Goal: Task Accomplishment & Management: Use online tool/utility

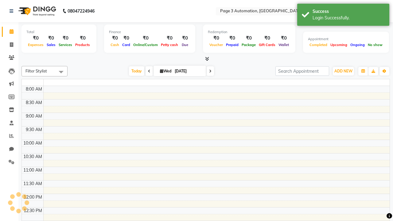
select select "en"
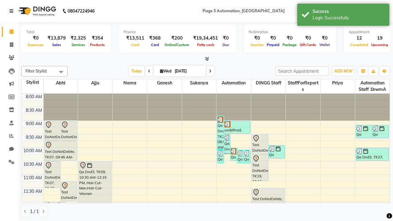
click at [13, 11] on icon at bounding box center [12, 11] width 4 height 4
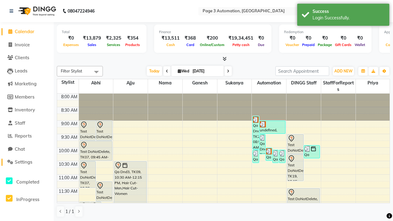
click at [27, 162] on span "Settings" at bounding box center [24, 162] width 18 height 6
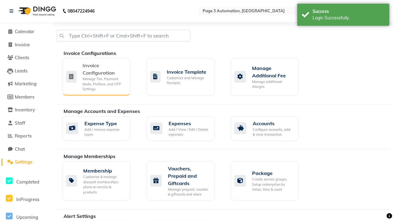
click at [96, 77] on div "Manage Tax, Payment Mode, Prefixes, and OTP Settings" at bounding box center [104, 84] width 43 height 15
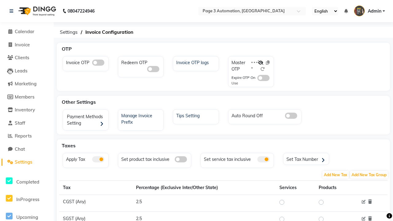
click at [98, 63] on span at bounding box center [98, 63] width 12 height 6
click at [92, 64] on input "checkbox" at bounding box center [92, 64] width 0 height 0
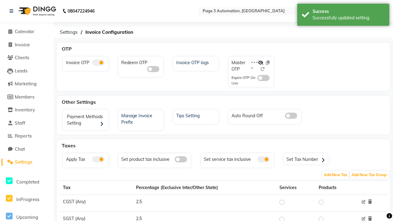
click at [264, 78] on span at bounding box center [264, 78] width 12 height 6
click at [258, 79] on input "checkbox" at bounding box center [258, 79] width 0 height 0
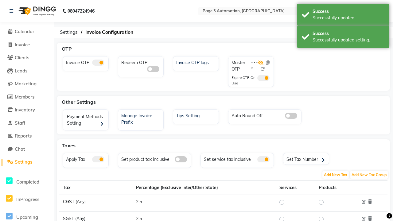
click at [261, 63] on icon at bounding box center [261, 63] width 6 height 4
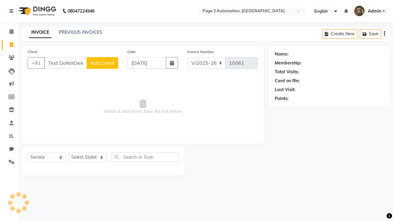
select select "2774"
select select "service"
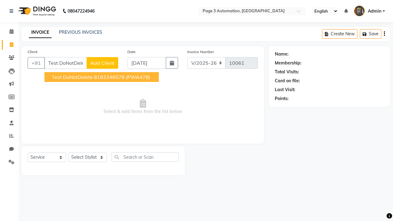
click at [102, 77] on ngb-highlight "8192346578" at bounding box center [109, 77] width 31 height 6
type input "8192346578"
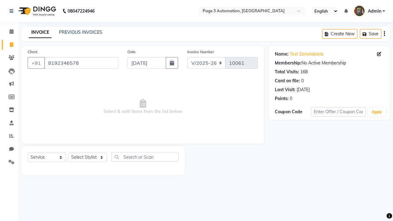
select select "71572"
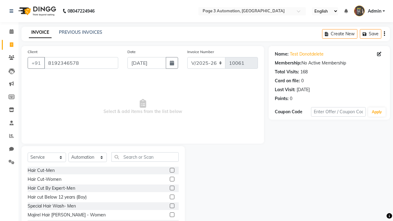
click at [172, 206] on label at bounding box center [172, 206] width 5 height 5
click at [172, 206] on input "checkbox" at bounding box center [172, 206] width 4 height 4
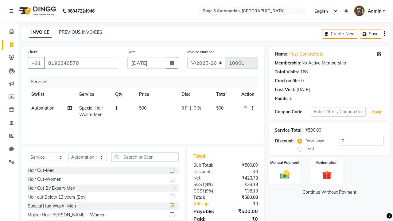
checkbox input "false"
click at [285, 163] on label "Manual Payment" at bounding box center [285, 163] width 31 height 6
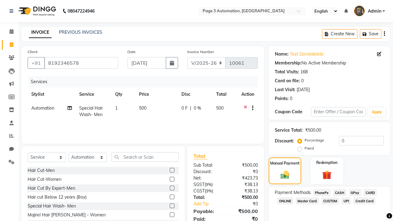
click at [340, 193] on span "CASH" at bounding box center [340, 192] width 13 height 7
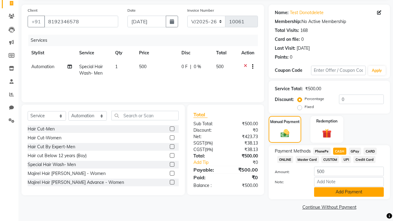
click at [349, 192] on button "Add Payment" at bounding box center [349, 193] width 70 height 10
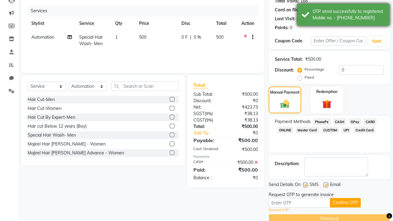
click at [344, 16] on div "OTP send successfully to registered Mobile no. - [PHONE_NUMBER]" at bounding box center [349, 14] width 72 height 13
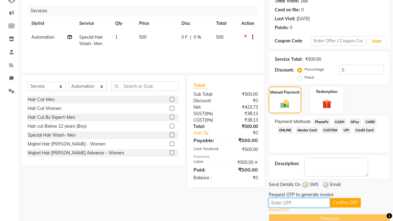
type input "4395"
click at [346, 203] on button "Confirm OTP" at bounding box center [345, 203] width 31 height 10
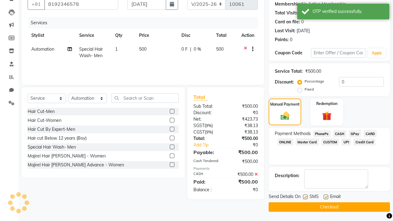
scroll to position [59, 0]
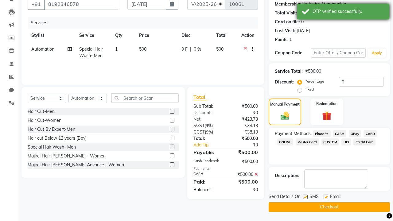
click at [344, 12] on div "OTP verified successfully." at bounding box center [349, 11] width 72 height 6
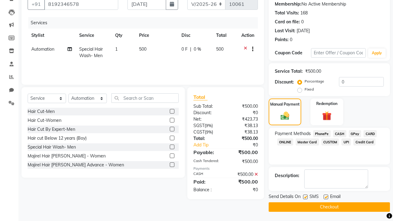
click at [306, 197] on label at bounding box center [305, 197] width 5 height 5
click at [306, 197] on input "checkbox" at bounding box center [305, 198] width 4 height 4
checkbox input "false"
click at [326, 197] on label at bounding box center [326, 197] width 5 height 5
click at [326, 197] on input "checkbox" at bounding box center [326, 198] width 4 height 4
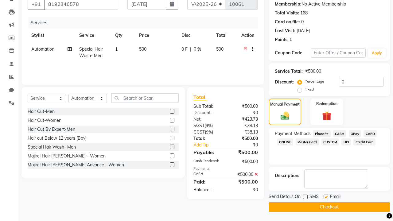
checkbox input "false"
click at [330, 207] on button "Checkout" at bounding box center [329, 208] width 121 height 10
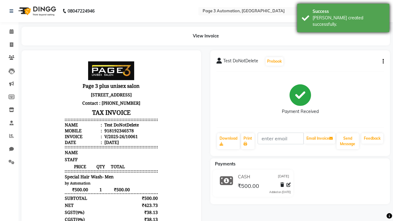
click at [344, 16] on div "[PERSON_NAME] created successfully." at bounding box center [349, 21] width 72 height 13
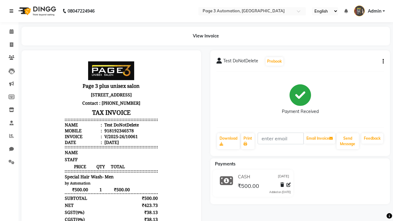
click at [13, 11] on icon at bounding box center [12, 11] width 4 height 4
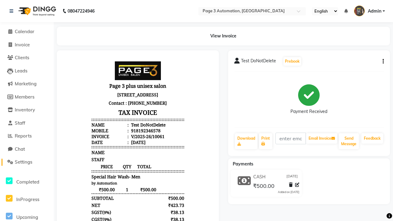
click at [27, 162] on span "Settings" at bounding box center [24, 162] width 18 height 6
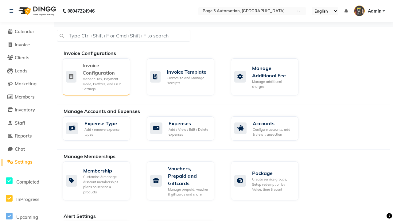
click at [96, 77] on div "Manage Tax, Payment Mode, Prefixes, and OTP Settings" at bounding box center [104, 84] width 43 height 15
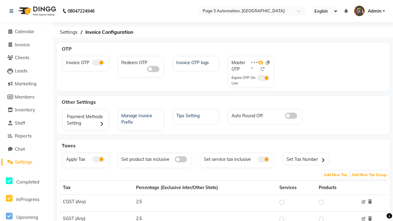
click at [261, 63] on icon at bounding box center [261, 63] width 6 height 4
click at [98, 63] on span at bounding box center [98, 63] width 12 height 6
click at [92, 64] on input "checkbox" at bounding box center [92, 64] width 0 height 0
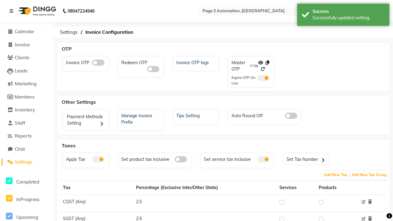
click at [264, 78] on span at bounding box center [264, 78] width 12 height 6
click at [258, 79] on input "checkbox" at bounding box center [258, 79] width 0 height 0
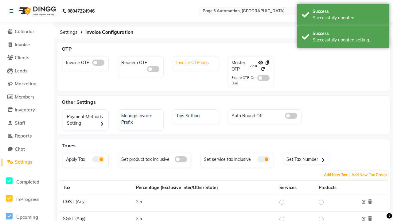
click at [197, 62] on div "Invoice OTP logs" at bounding box center [197, 62] width 44 height 8
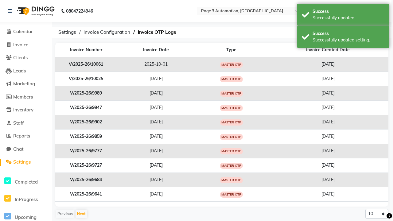
scroll to position [6, 0]
